Goal: Find specific page/section: Find specific page/section

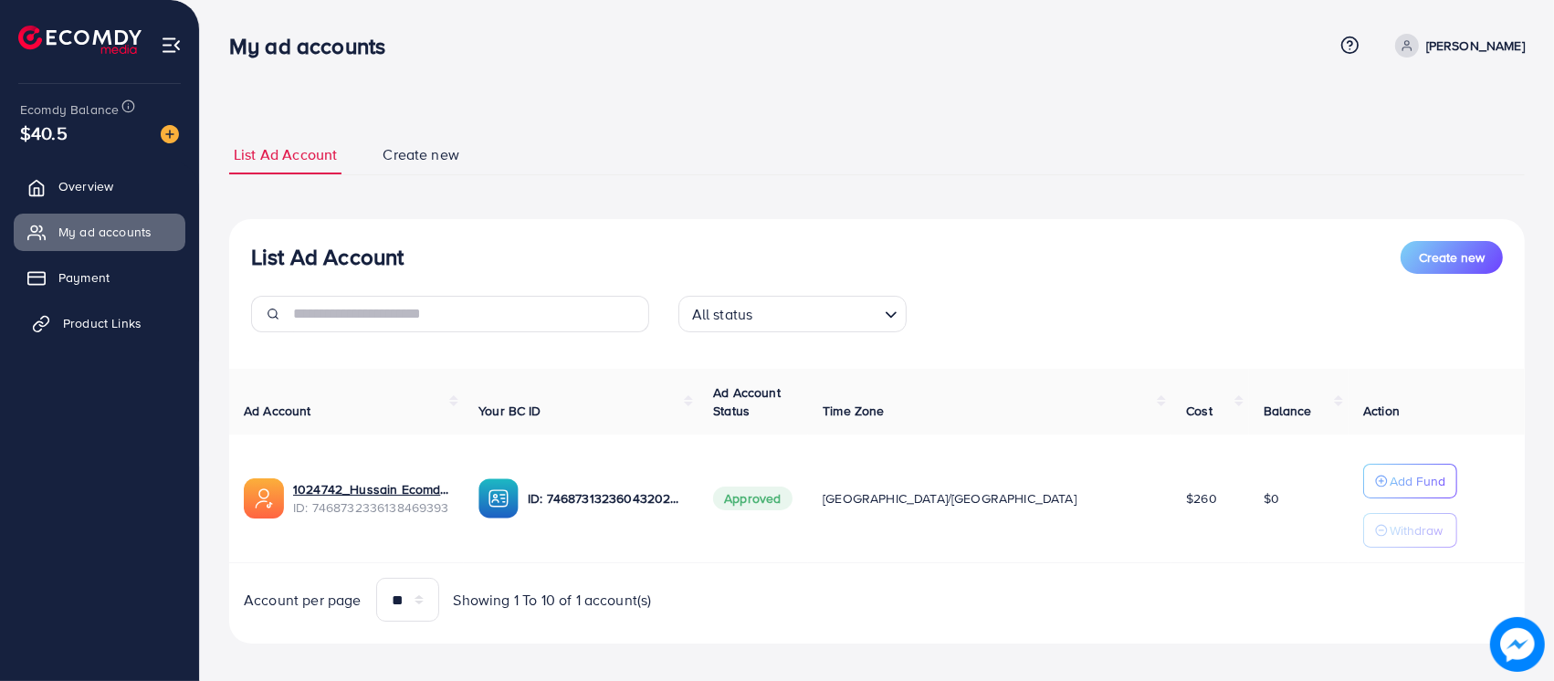
click at [109, 331] on span "Product Links" at bounding box center [102, 323] width 79 height 18
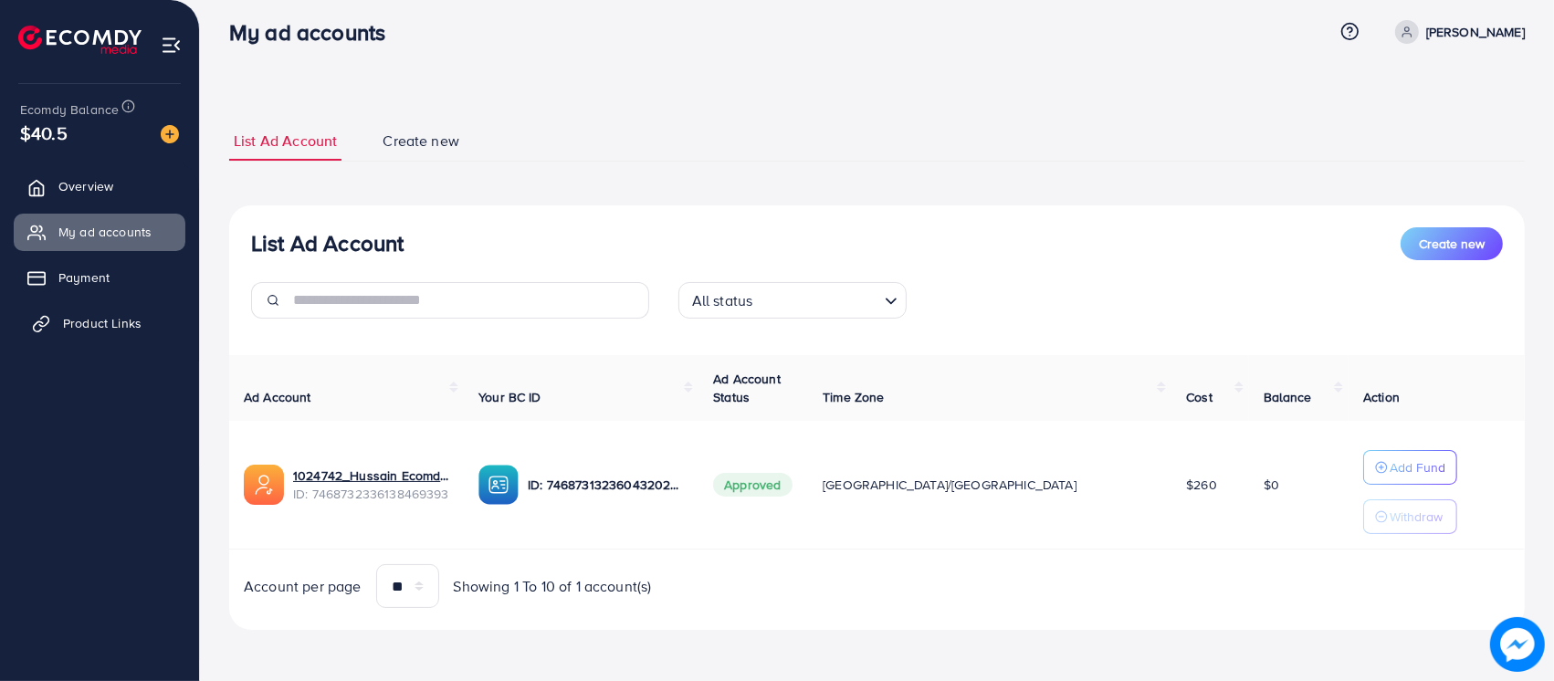
click at [122, 318] on span "Product Links" at bounding box center [102, 323] width 79 height 18
